Goal: Transaction & Acquisition: Subscribe to service/newsletter

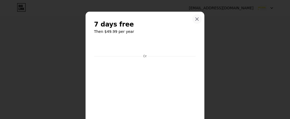
click at [196, 18] on icon at bounding box center [197, 19] width 3 height 3
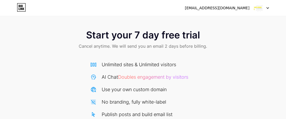
click at [231, 9] on div "[EMAIL_ADDRESS][DOMAIN_NAME]" at bounding box center [217, 8] width 65 height 6
click at [257, 11] on img at bounding box center [259, 8] width 10 height 10
click at [270, 6] on div "[EMAIL_ADDRESS][DOMAIN_NAME] Logout" at bounding box center [143, 8] width 286 height 10
click at [268, 6] on div at bounding box center [261, 8] width 15 height 10
click at [230, 9] on div "[EMAIL_ADDRESS][DOMAIN_NAME]" at bounding box center [217, 8] width 65 height 6
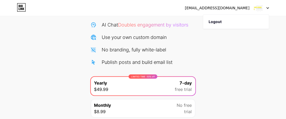
scroll to position [94, 0]
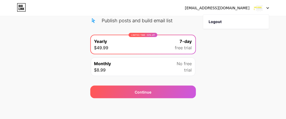
click at [131, 63] on div "Monthly $8.99 No free trial" at bounding box center [143, 66] width 105 height 19
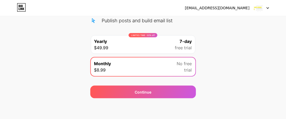
click at [143, 45] on div "LIMITED TIME : 50% off Yearly $49.99 7-day free trial" at bounding box center [143, 44] width 105 height 19
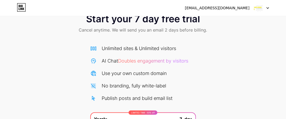
scroll to position [14, 0]
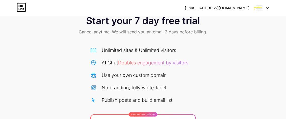
click at [135, 61] on span "Doubles engagement by visitors" at bounding box center [153, 63] width 70 height 6
click at [124, 49] on div "Unlimited sites & Unlimited visitors" at bounding box center [139, 50] width 75 height 7
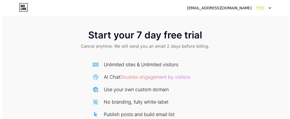
scroll to position [94, 0]
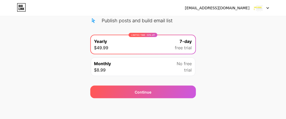
click at [186, 47] on span "free trial" at bounding box center [183, 47] width 17 height 6
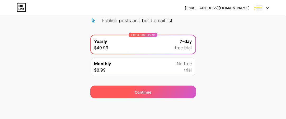
click at [151, 91] on div "Continue" at bounding box center [143, 92] width 17 height 6
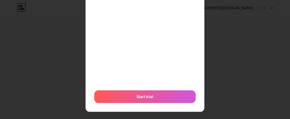
scroll to position [93, 0]
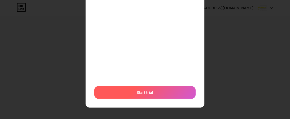
click at [148, 94] on span "Start trial" at bounding box center [145, 92] width 17 height 6
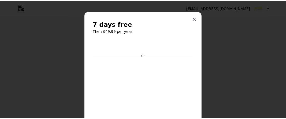
scroll to position [0, 0]
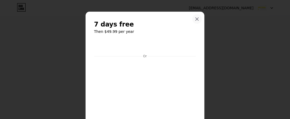
click at [195, 18] on icon at bounding box center [197, 19] width 4 height 4
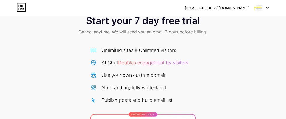
scroll to position [14, 0]
